Goal: Information Seeking & Learning: Check status

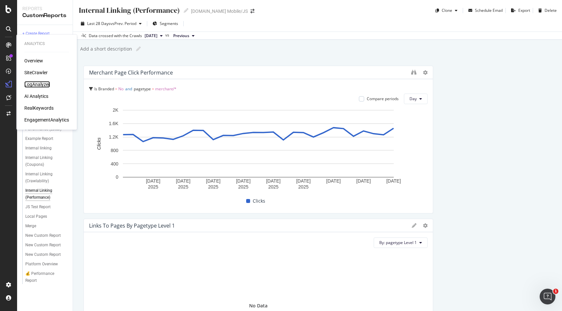
click at [33, 82] on div "LogAnalyzer" at bounding box center [37, 84] width 26 height 7
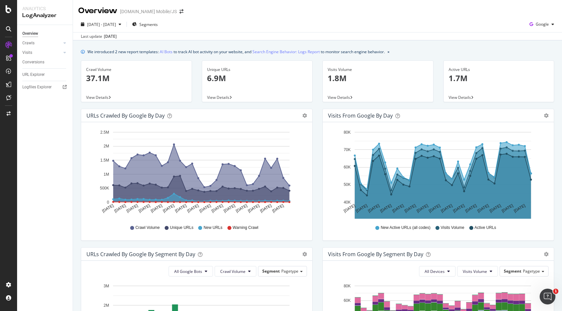
click at [557, 25] on div "[DATE] - [DATE] Segments Google" at bounding box center [317, 25] width 489 height 13
click at [549, 25] on div "button" at bounding box center [553, 24] width 8 height 4
click at [536, 62] on span "OpenAI" at bounding box center [542, 62] width 24 height 6
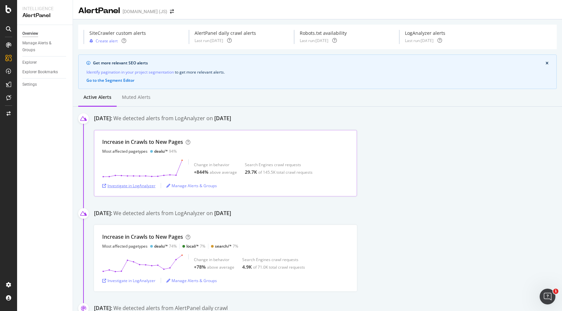
click at [149, 187] on div "Investigate in LogAnalyzer" at bounding box center [128, 186] width 53 height 6
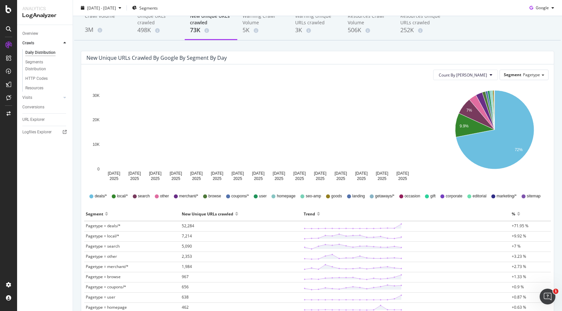
scroll to position [35, 0]
